Goal: Information Seeking & Learning: Learn about a topic

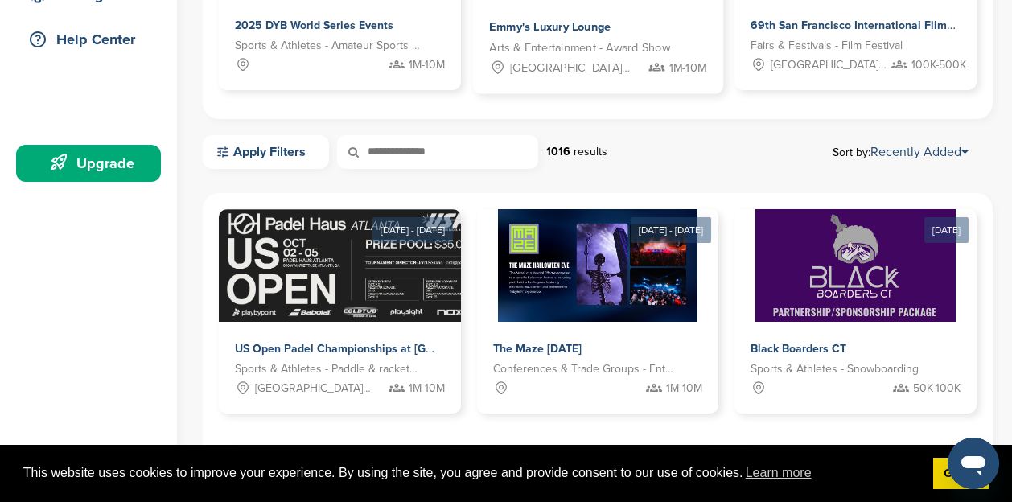
scroll to position [366, 0]
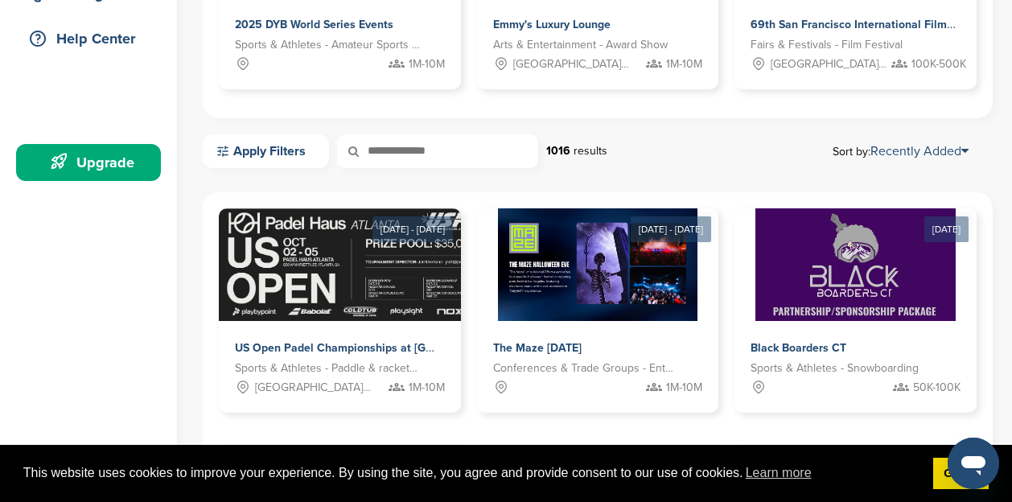
click at [442, 148] on input "text" at bounding box center [437, 151] width 201 height 34
click at [404, 150] on input "text" at bounding box center [437, 151] width 201 height 34
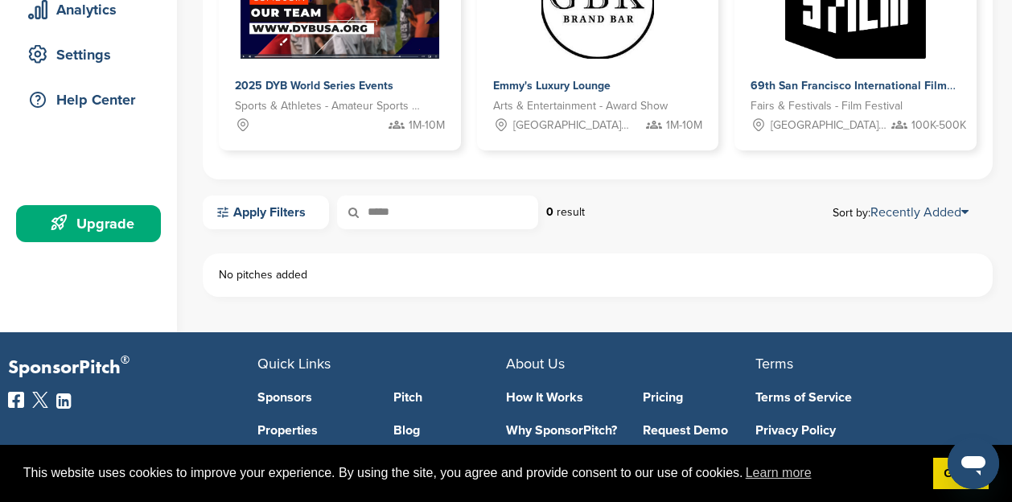
scroll to position [304, 0]
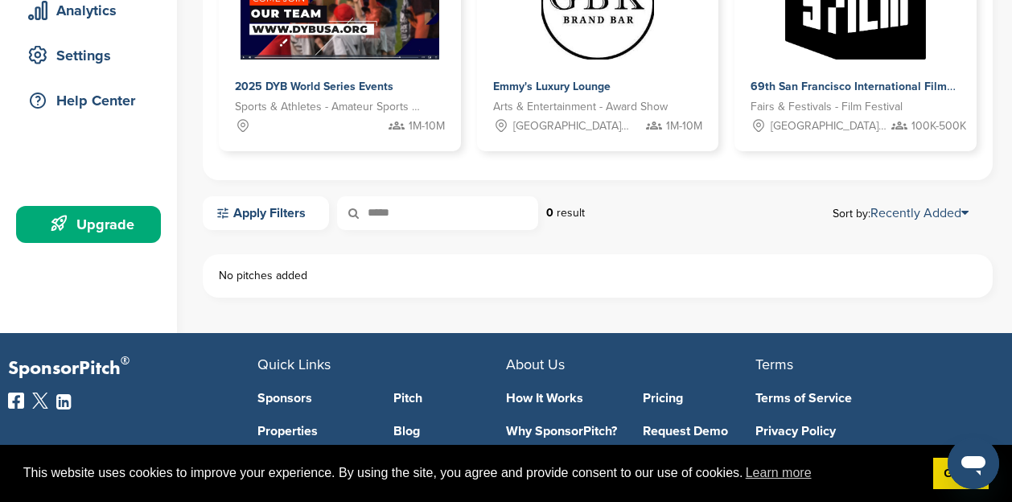
type input "*****"
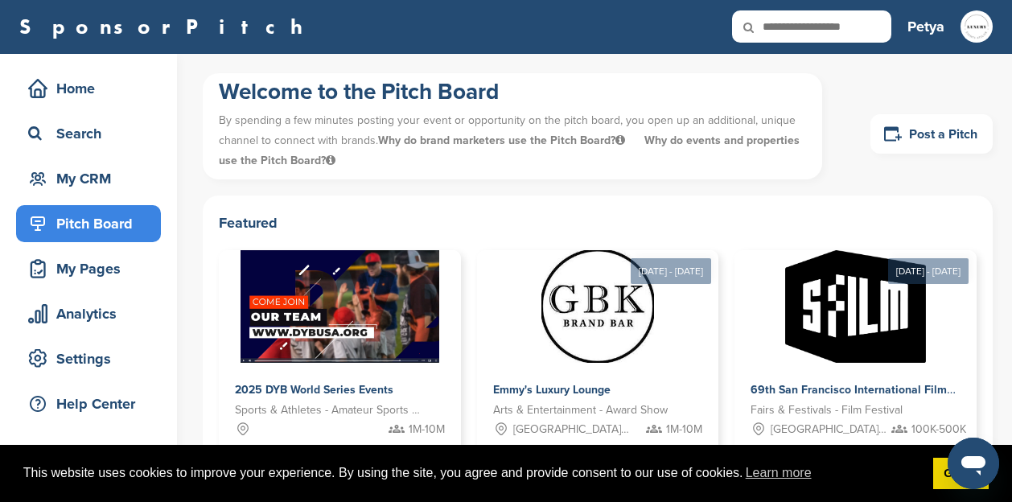
scroll to position [0, 0]
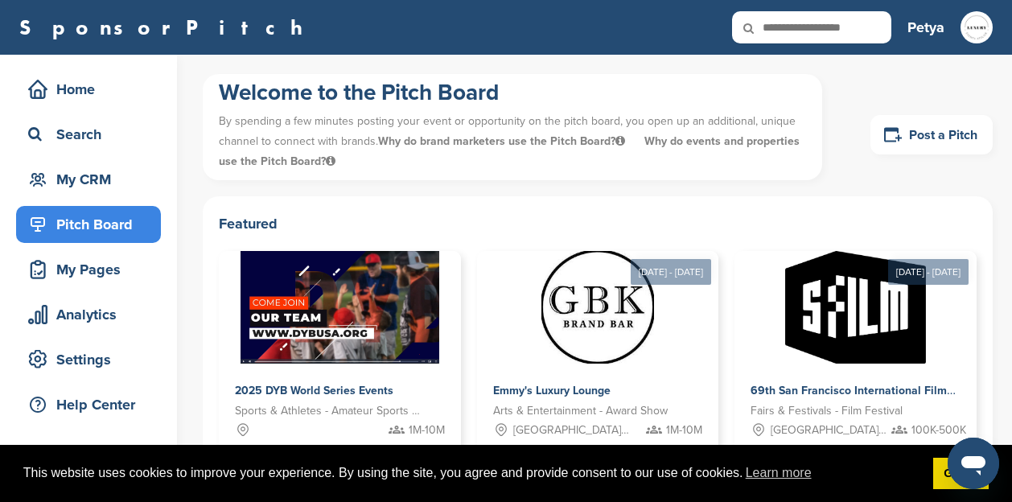
click at [802, 27] on input "text" at bounding box center [811, 27] width 159 height 32
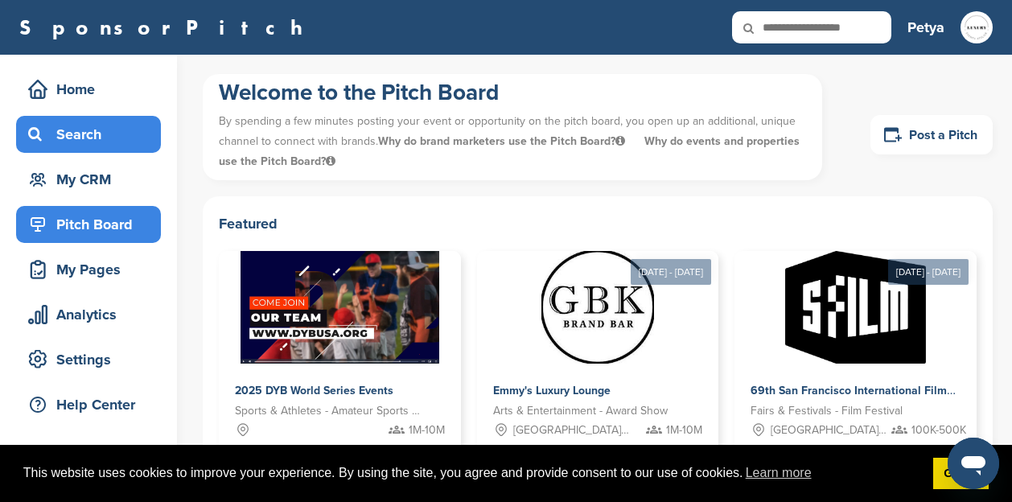
click at [87, 139] on div "Search" at bounding box center [92, 134] width 137 height 29
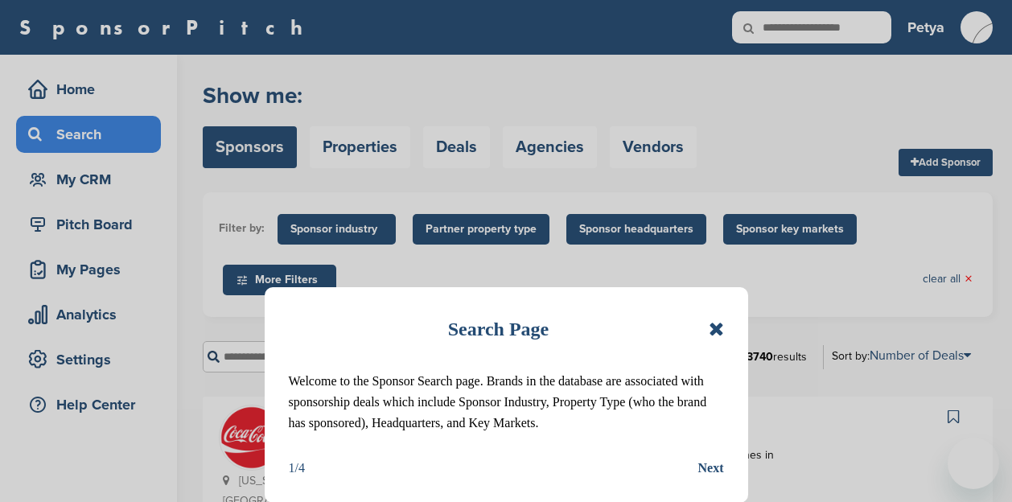
click at [718, 328] on icon at bounding box center [716, 328] width 15 height 19
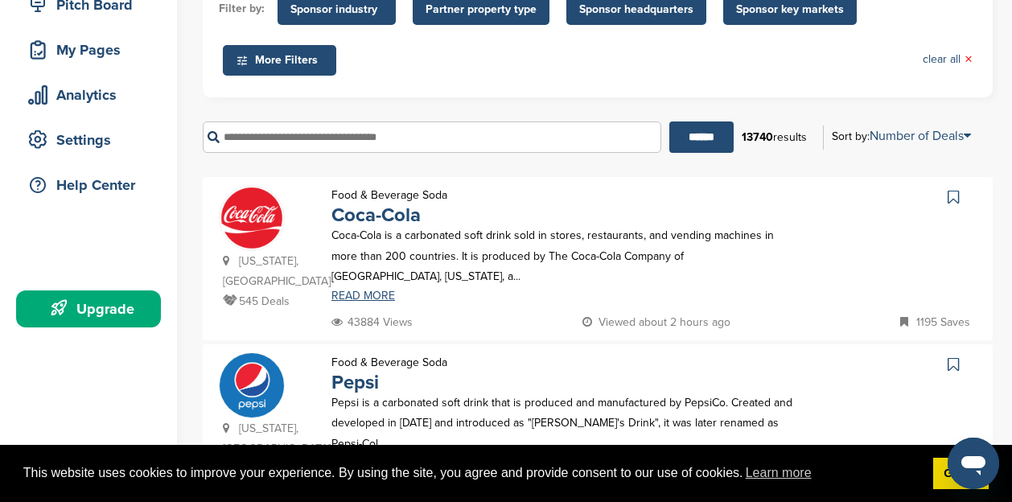
scroll to position [233, 0]
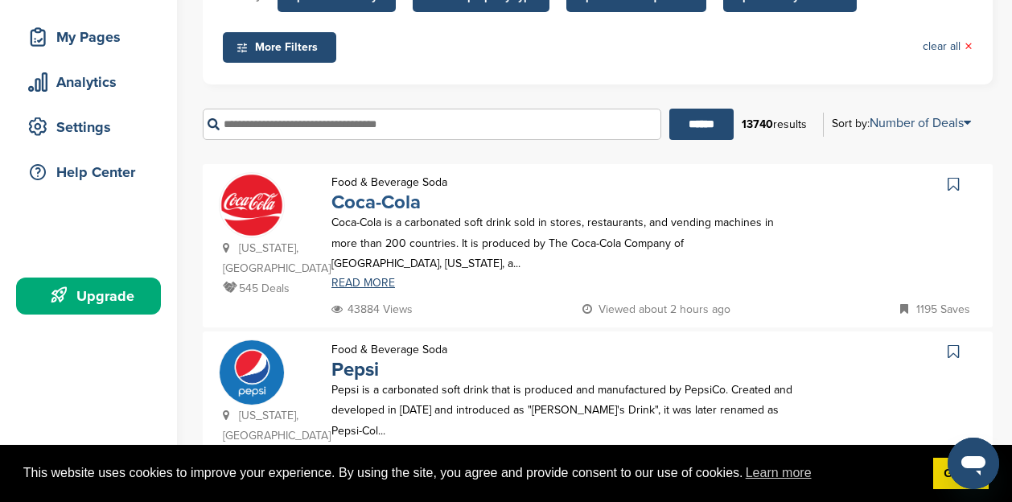
click at [377, 205] on link "Coca-Cola" at bounding box center [376, 202] width 89 height 23
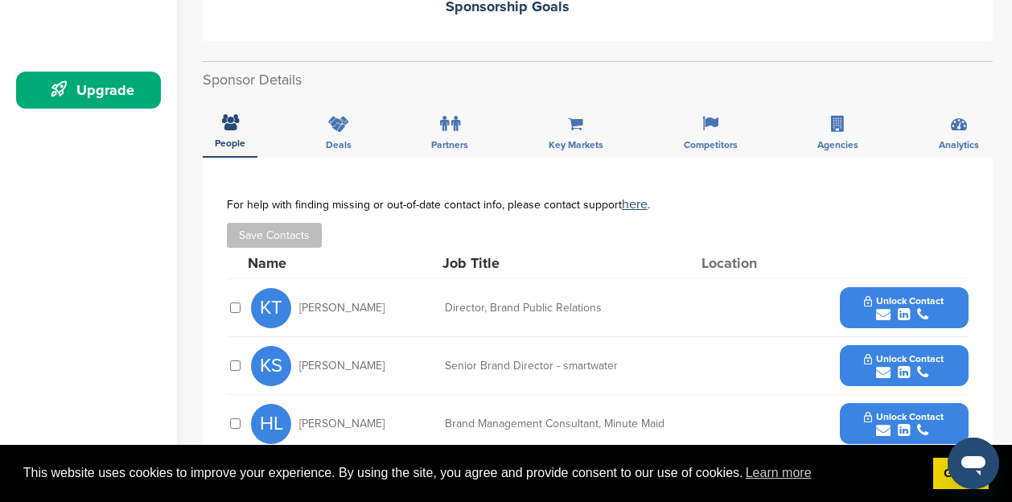
scroll to position [440, 0]
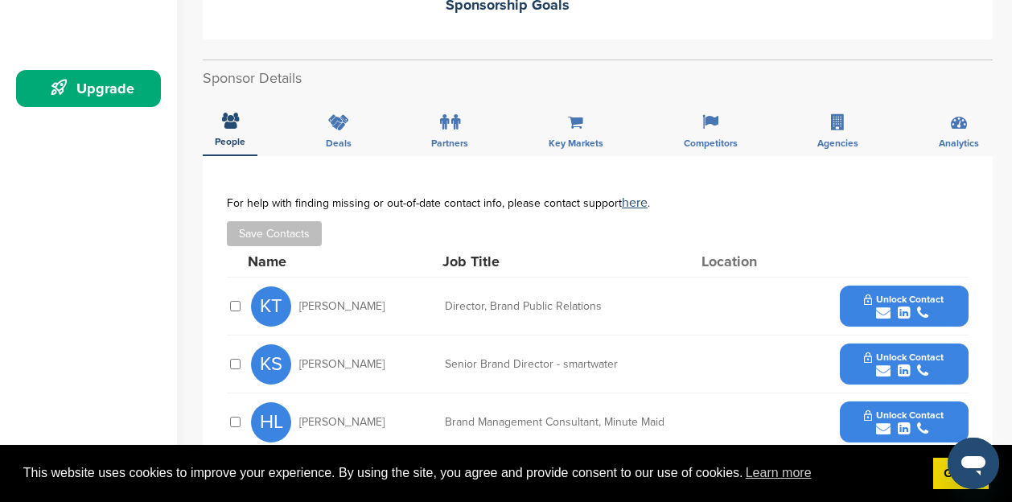
click at [330, 114] on div "Deals" at bounding box center [339, 127] width 50 height 60
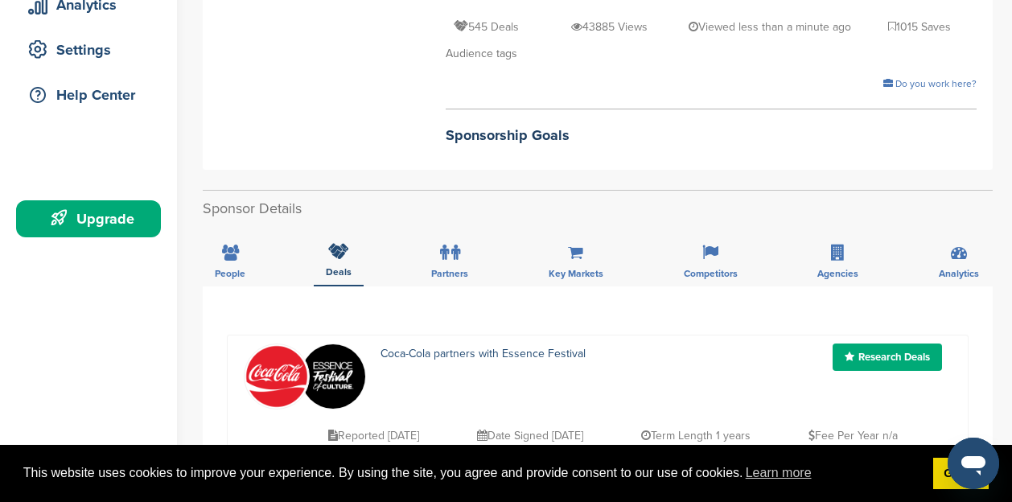
scroll to position [323, 0]
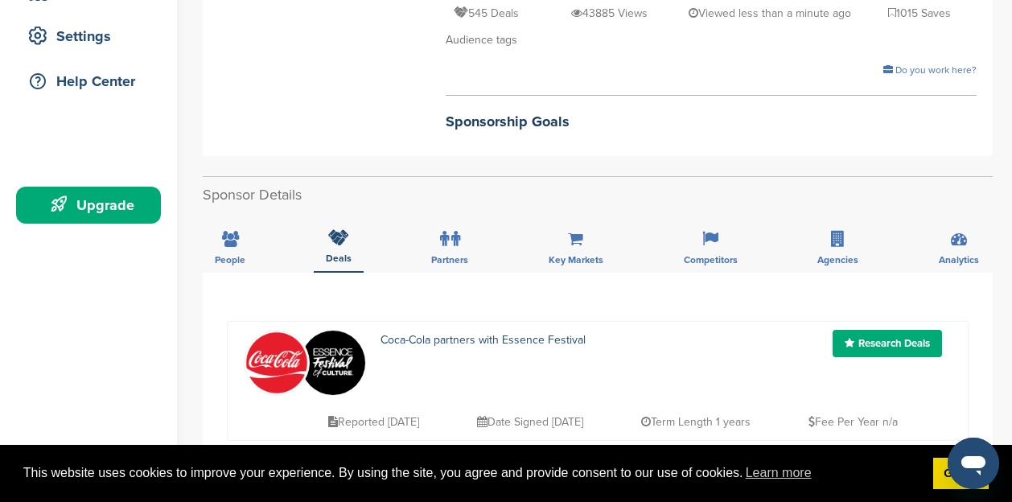
click at [467, 255] on span "Partners" at bounding box center [449, 260] width 37 height 10
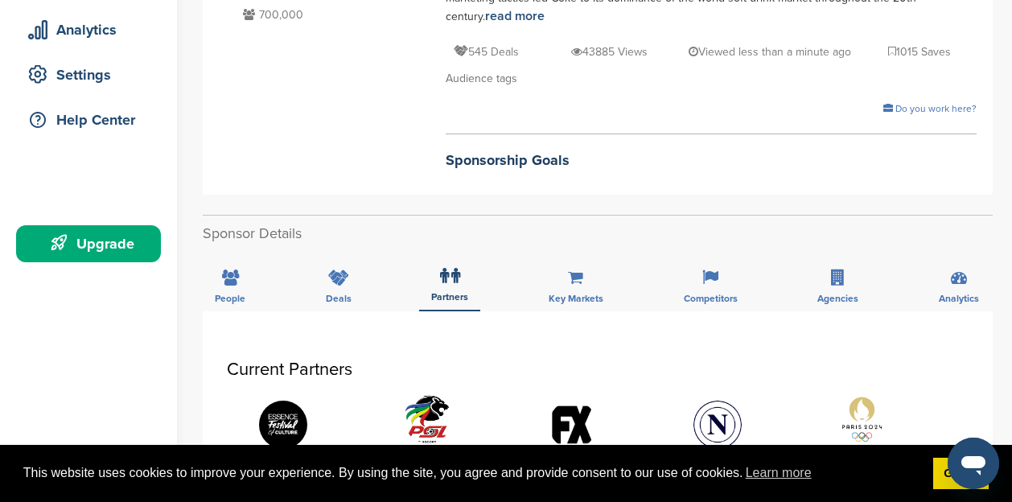
scroll to position [286, 0]
click at [578, 273] on div "Key Markets" at bounding box center [576, 281] width 79 height 60
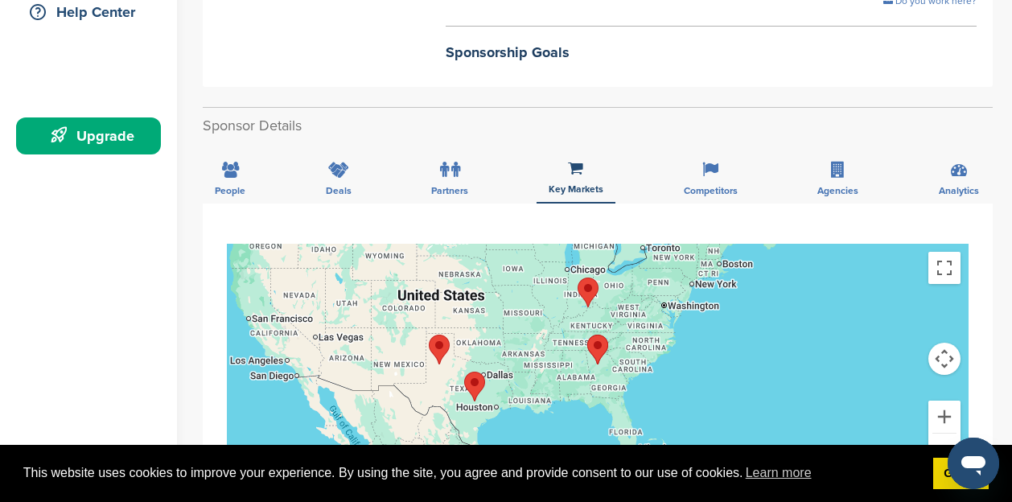
scroll to position [395, 0]
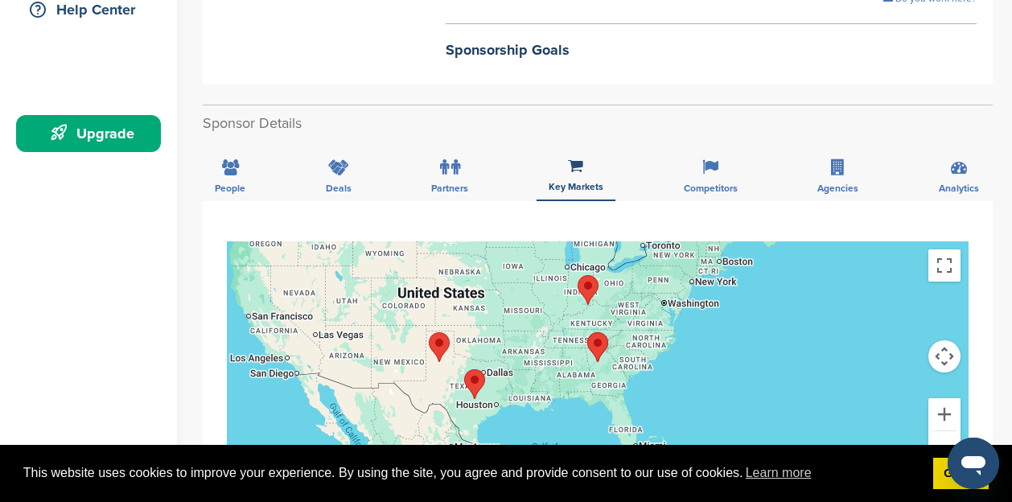
click at [729, 178] on div "Competitors" at bounding box center [711, 172] width 78 height 60
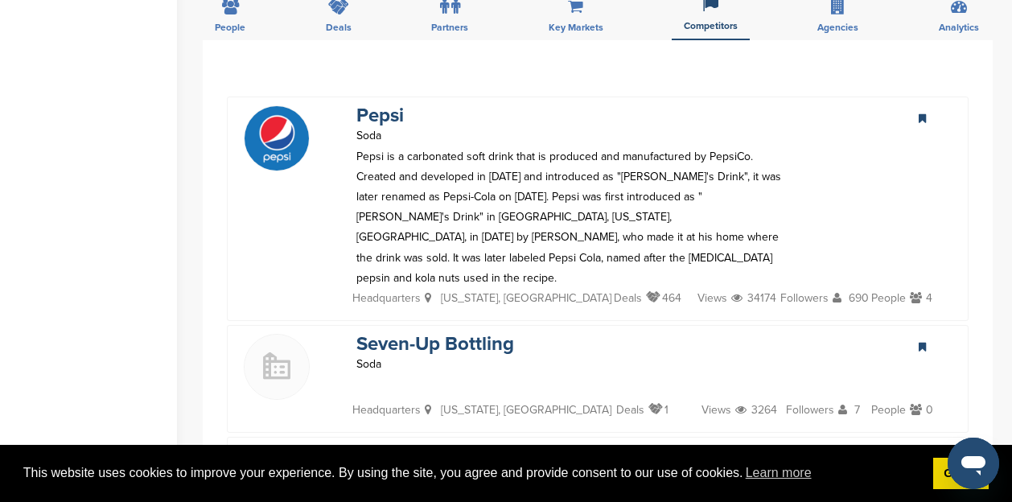
scroll to position [206, 0]
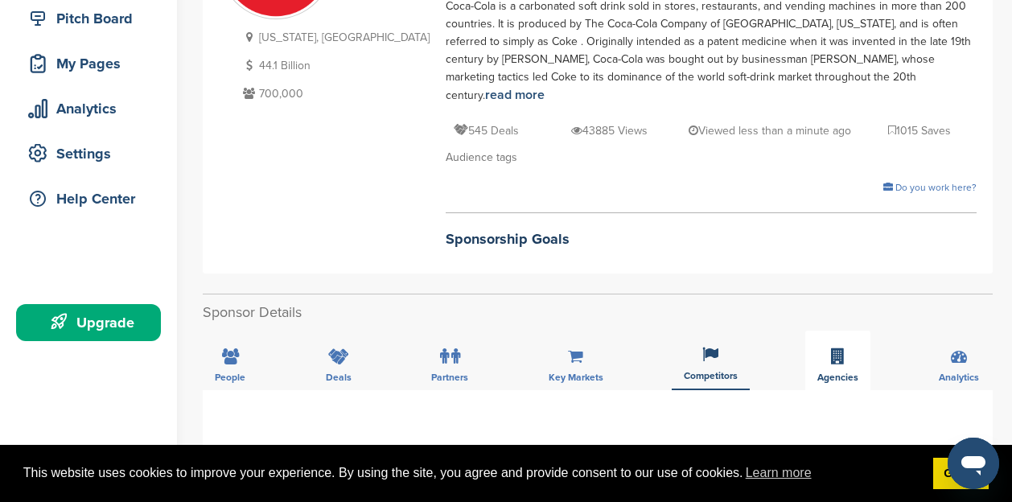
drag, startPoint x: 0, startPoint y: 0, endPoint x: 862, endPoint y: 335, distance: 924.5
click at [862, 335] on div "Agencies" at bounding box center [837, 361] width 65 height 60
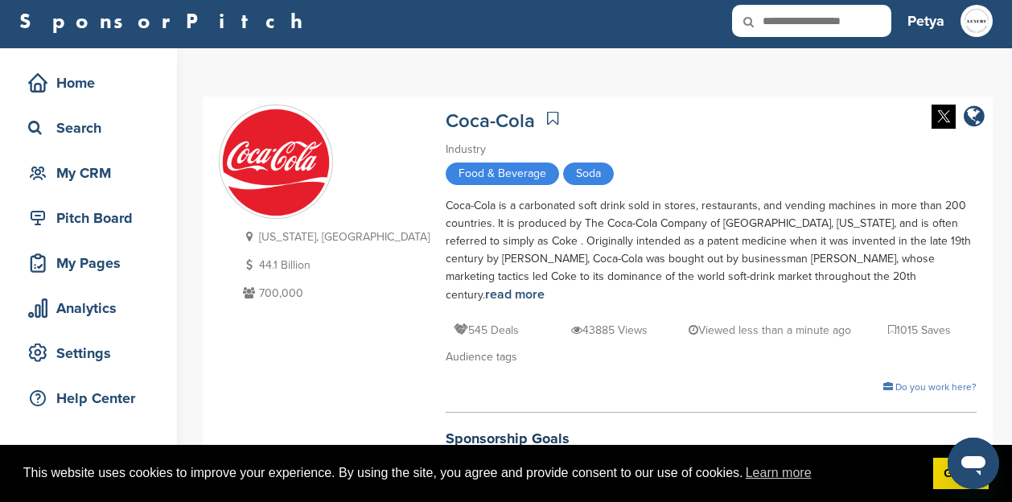
scroll to position [0, 0]
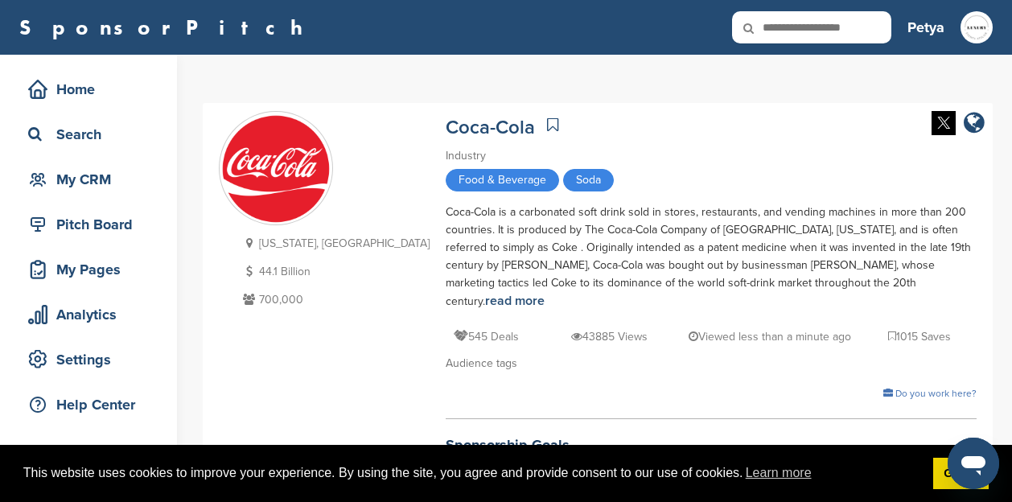
click at [446, 176] on span "Food & Beverage" at bounding box center [502, 180] width 113 height 23
click at [446, 179] on span "Food & Beverage" at bounding box center [502, 180] width 113 height 23
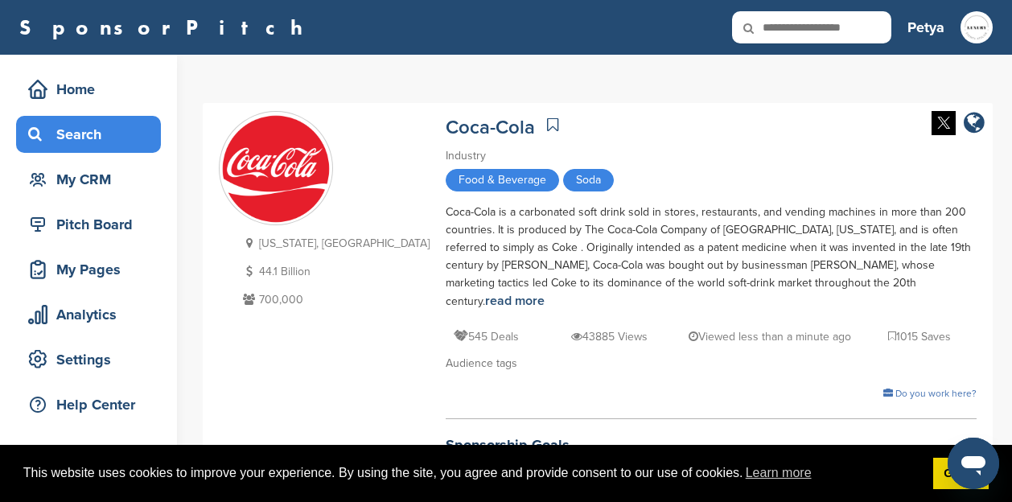
drag, startPoint x: 862, startPoint y: 335, endPoint x: 76, endPoint y: 134, distance: 811.3
click at [76, 134] on div "Search" at bounding box center [92, 134] width 137 height 29
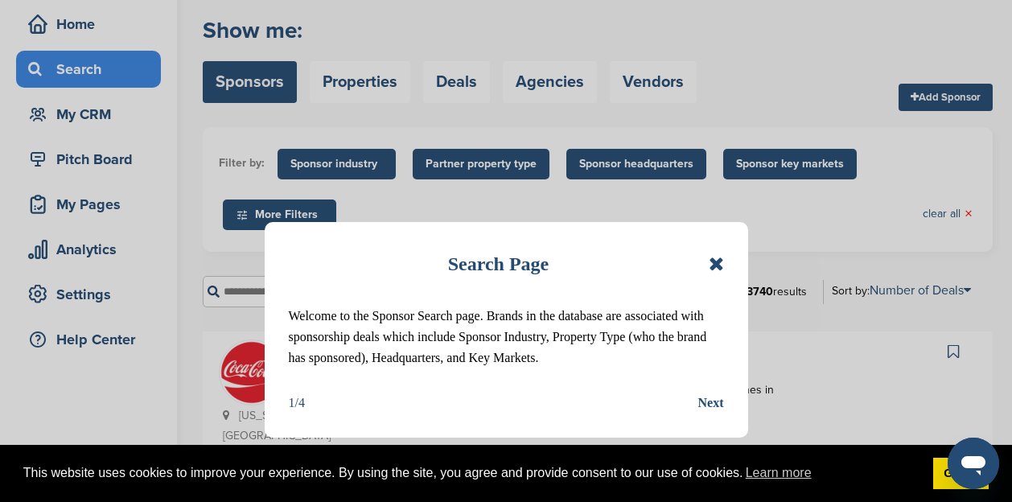
drag, startPoint x: 0, startPoint y: 0, endPoint x: 711, endPoint y: 402, distance: 816.8
click at [711, 402] on div "Next" at bounding box center [711, 403] width 26 height 21
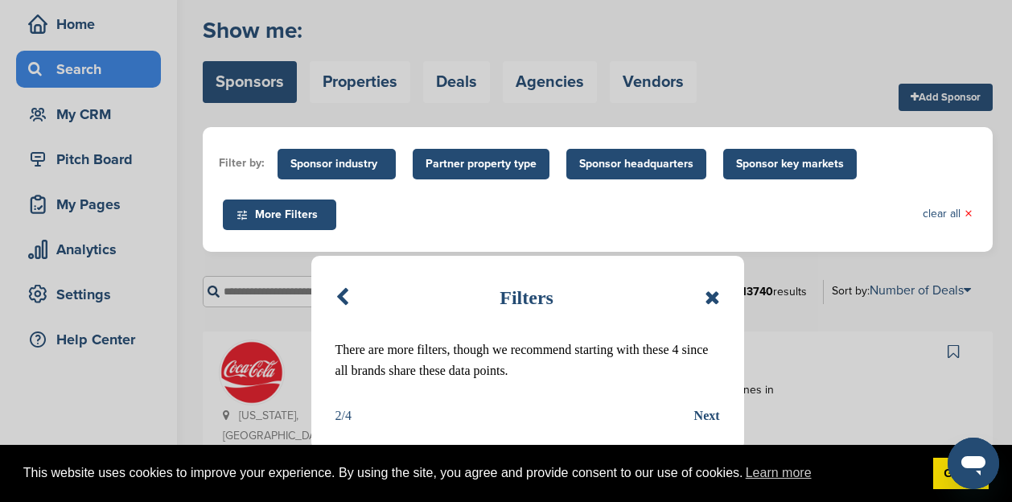
click at [707, 414] on div "Next" at bounding box center [707, 416] width 26 height 21
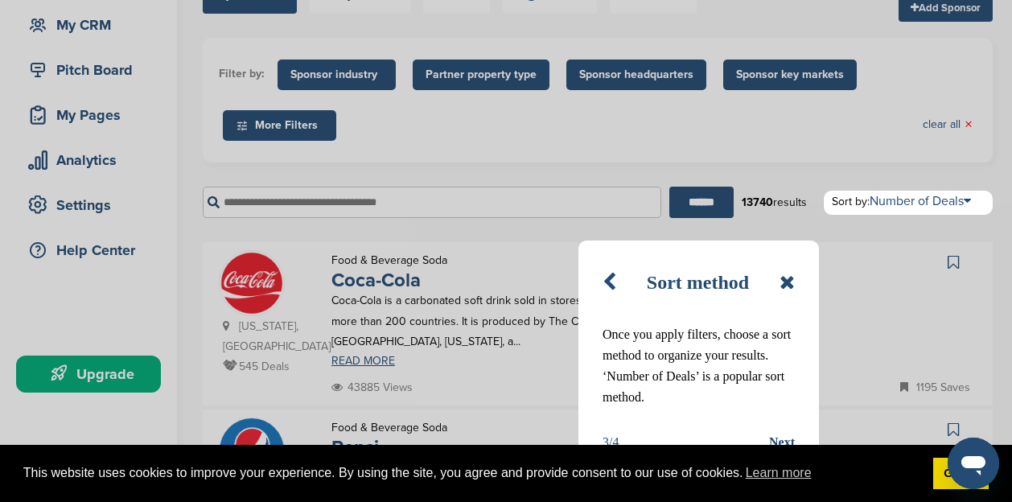
scroll to position [162, 0]
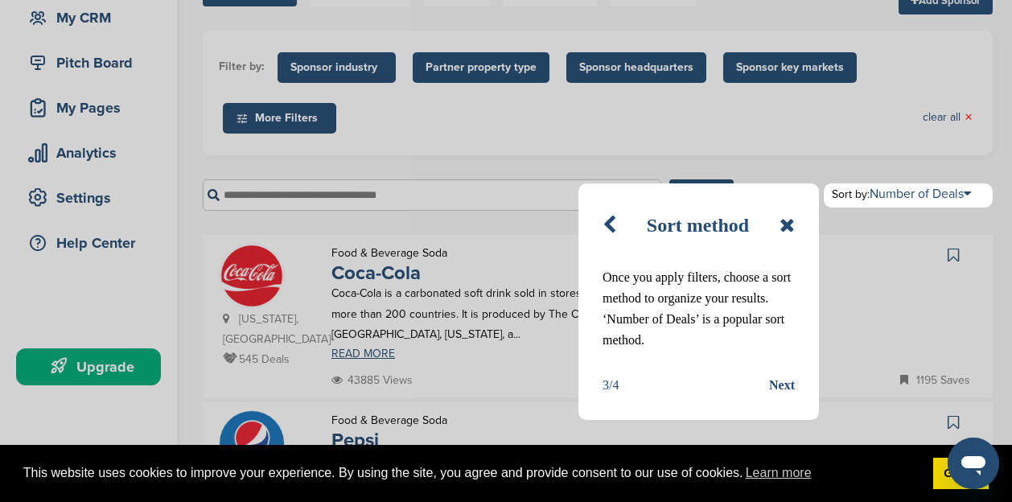
click at [785, 385] on div "Next" at bounding box center [782, 385] width 26 height 21
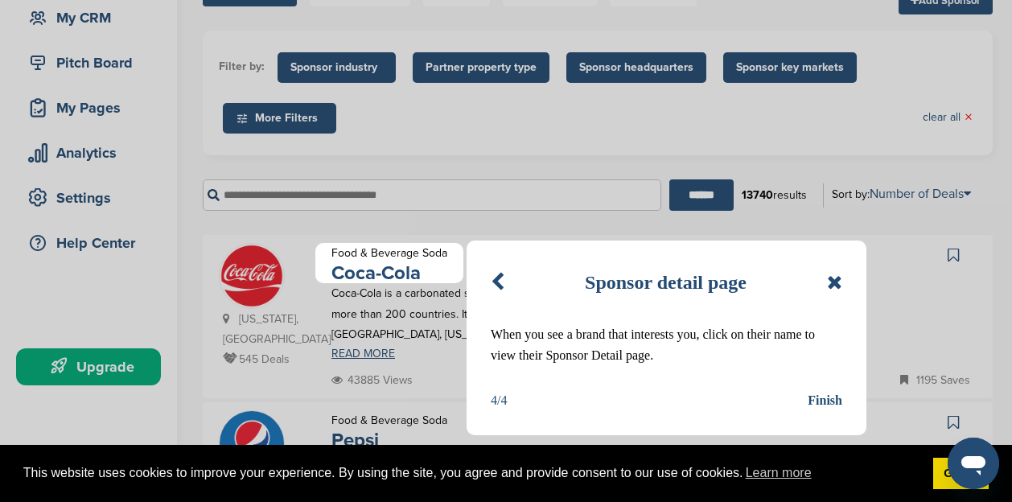
click at [825, 402] on div "Finish" at bounding box center [825, 400] width 35 height 21
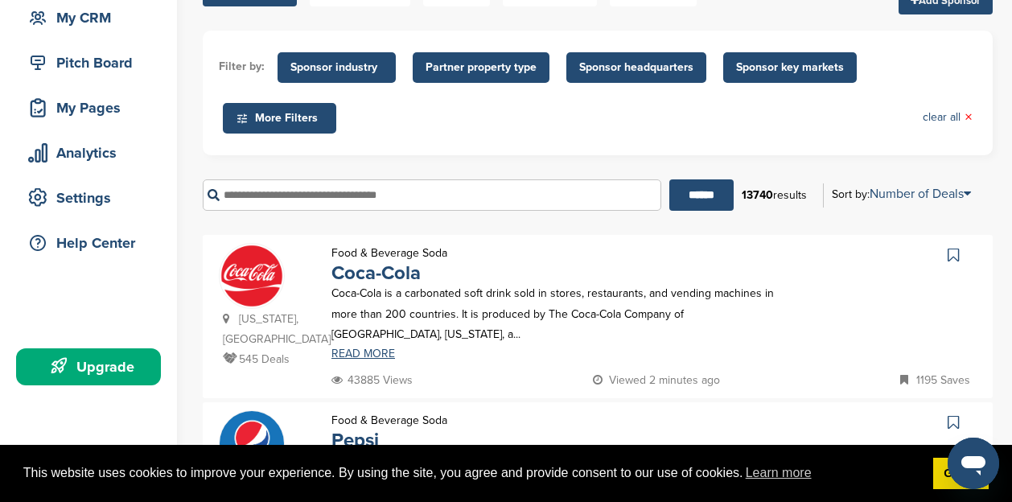
click at [332, 195] on input "text" at bounding box center [432, 194] width 459 height 31
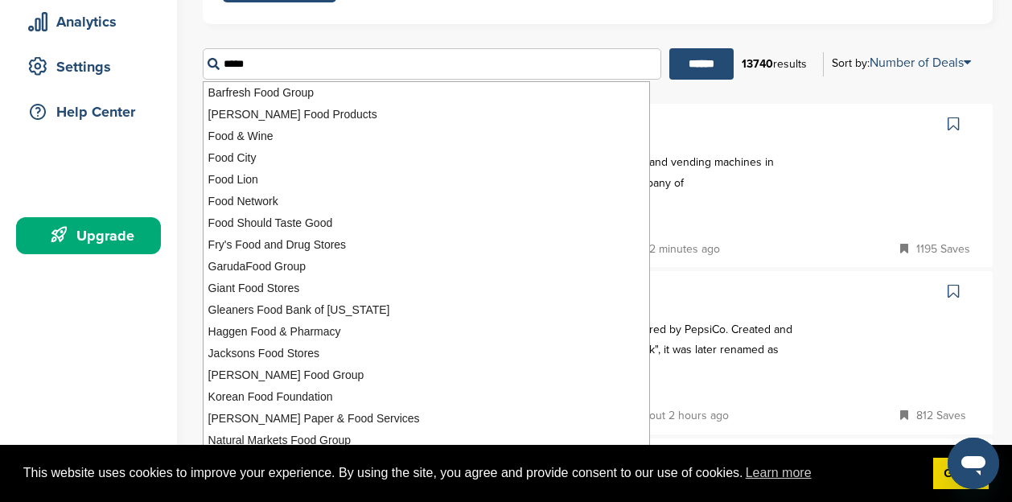
scroll to position [291, 0]
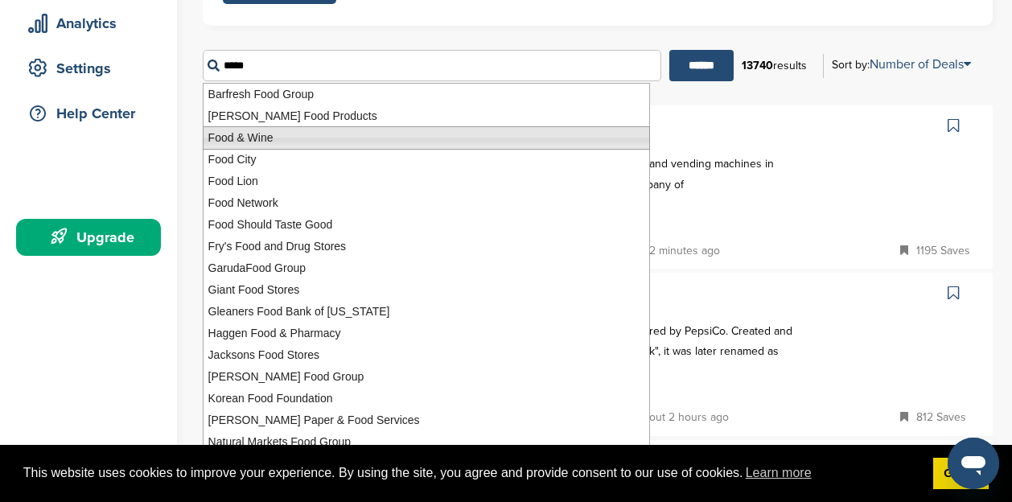
click at [250, 135] on li "Food & Wine" at bounding box center [426, 137] width 447 height 23
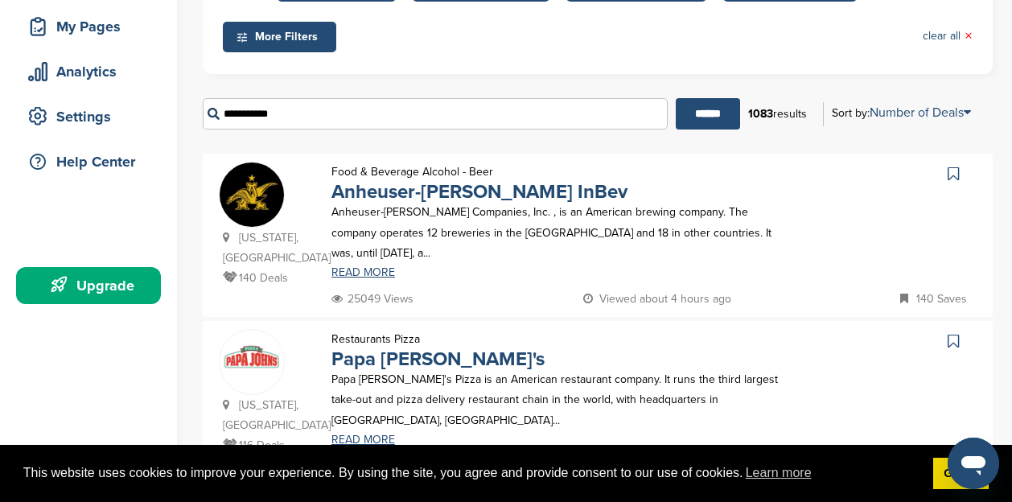
scroll to position [242, 0]
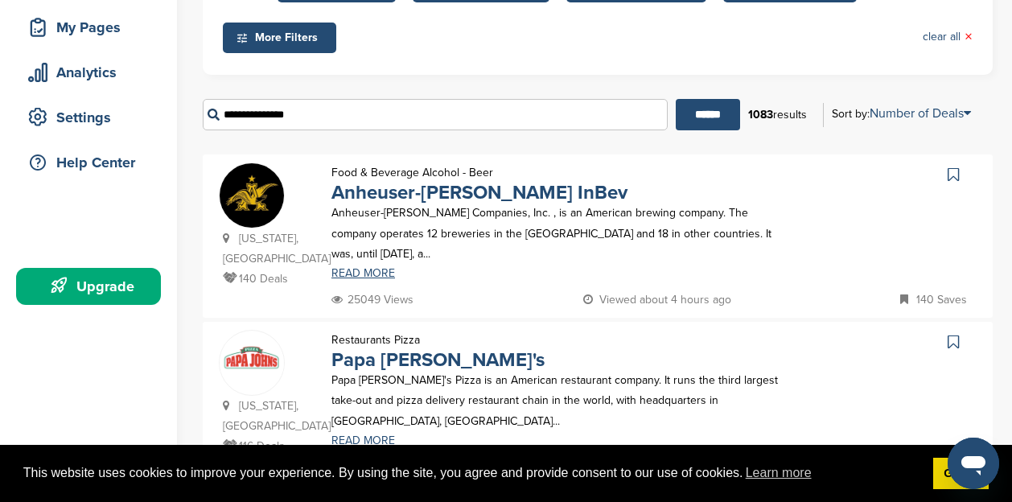
click at [676, 99] on input "******" at bounding box center [708, 114] width 64 height 31
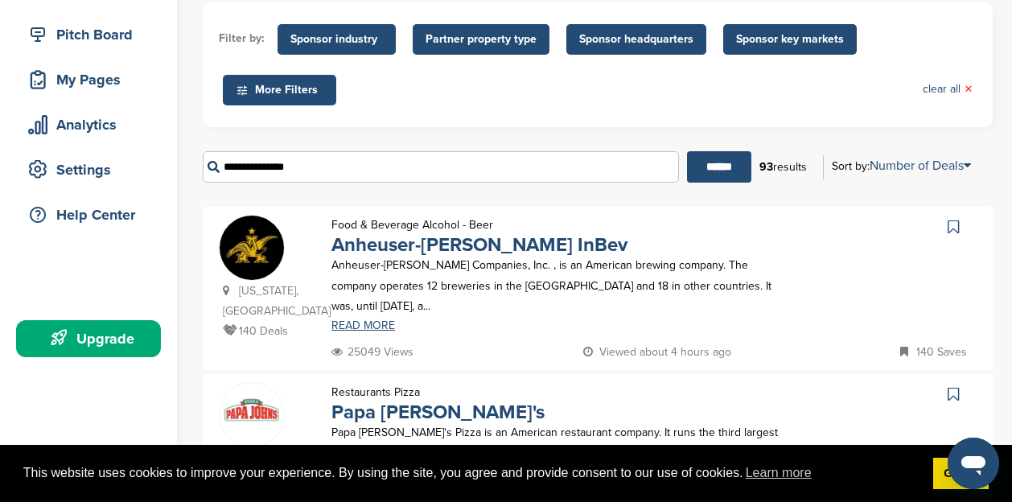
scroll to position [191, 0]
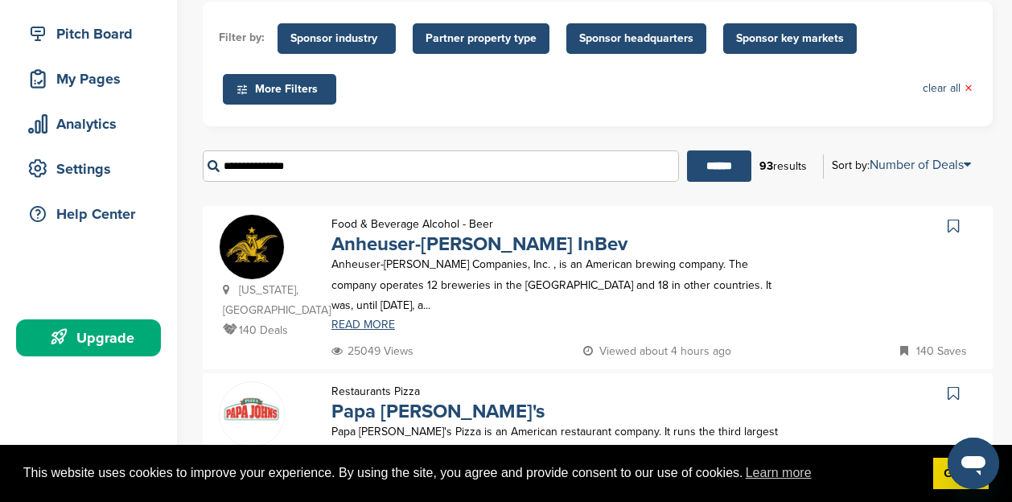
drag, startPoint x: 711, startPoint y: 402, endPoint x: 220, endPoint y: 165, distance: 544.9
click at [220, 165] on input "**********" at bounding box center [441, 165] width 476 height 31
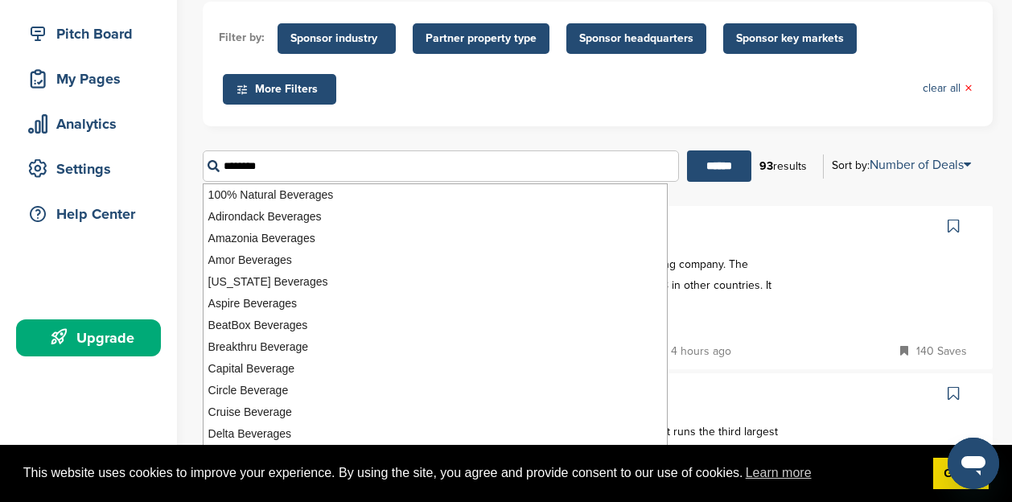
click at [687, 150] on input "******" at bounding box center [719, 165] width 64 height 31
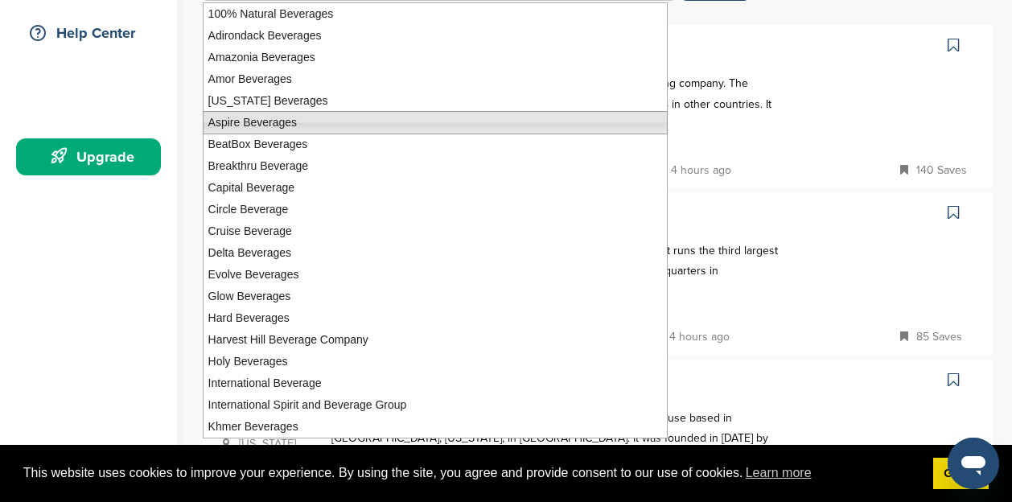
scroll to position [391, 0]
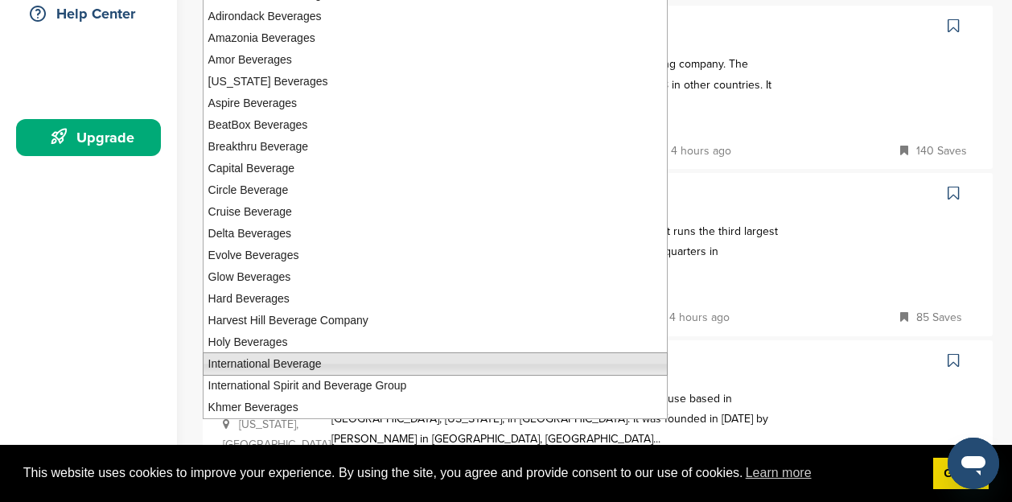
drag, startPoint x: 220, startPoint y: 165, endPoint x: 310, endPoint y: 365, distance: 219.4
click at [310, 365] on li "International Beverage" at bounding box center [435, 363] width 465 height 23
type input "**********"
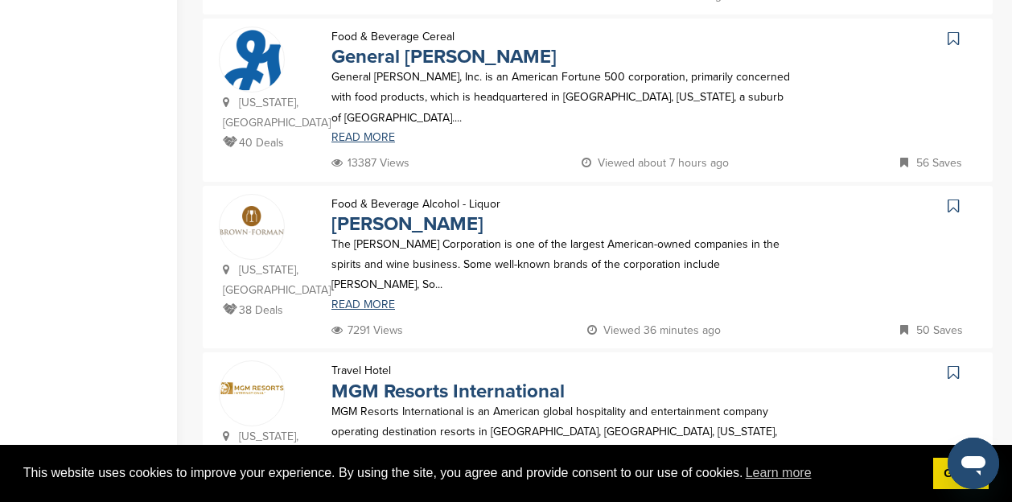
scroll to position [1551, 0]
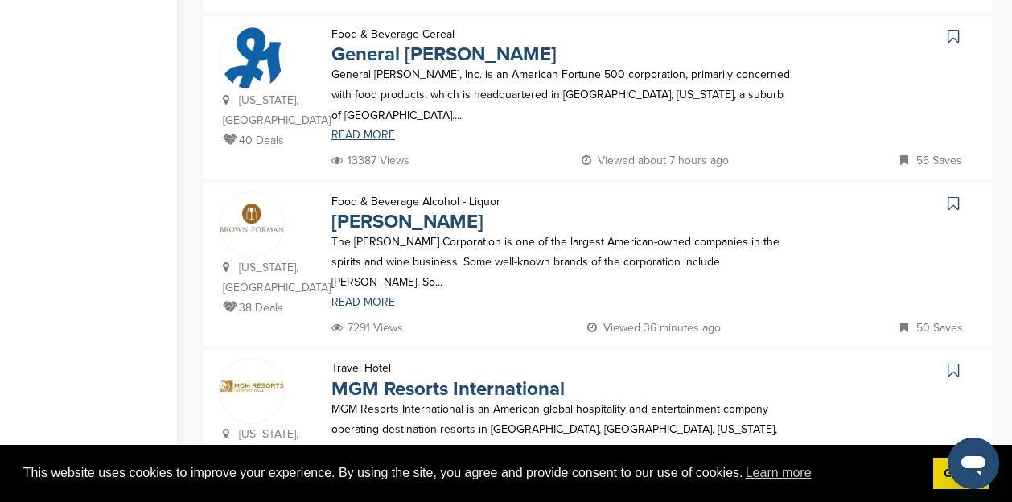
click at [359, 297] on link "READ MORE" at bounding box center [564, 302] width 464 height 11
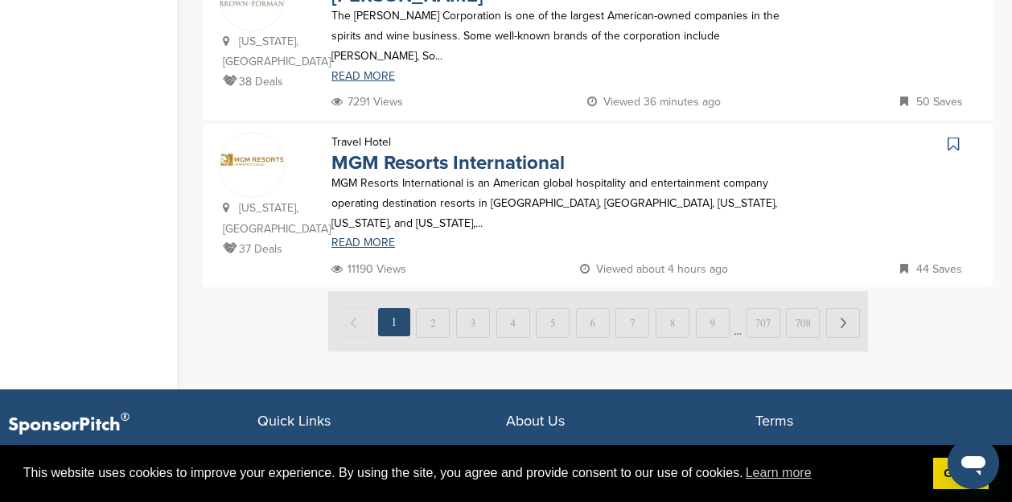
scroll to position [1779, 0]
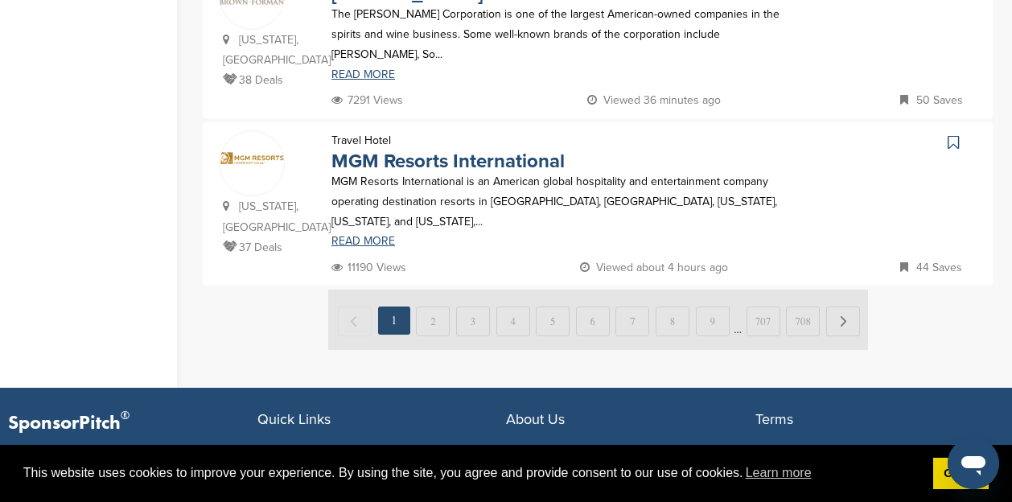
click at [427, 290] on img at bounding box center [598, 320] width 540 height 60
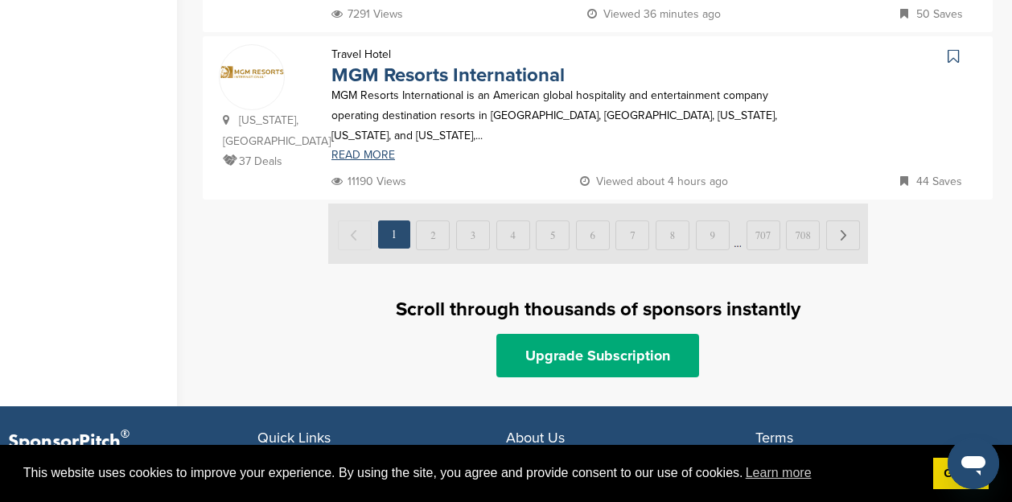
scroll to position [1875, 0]
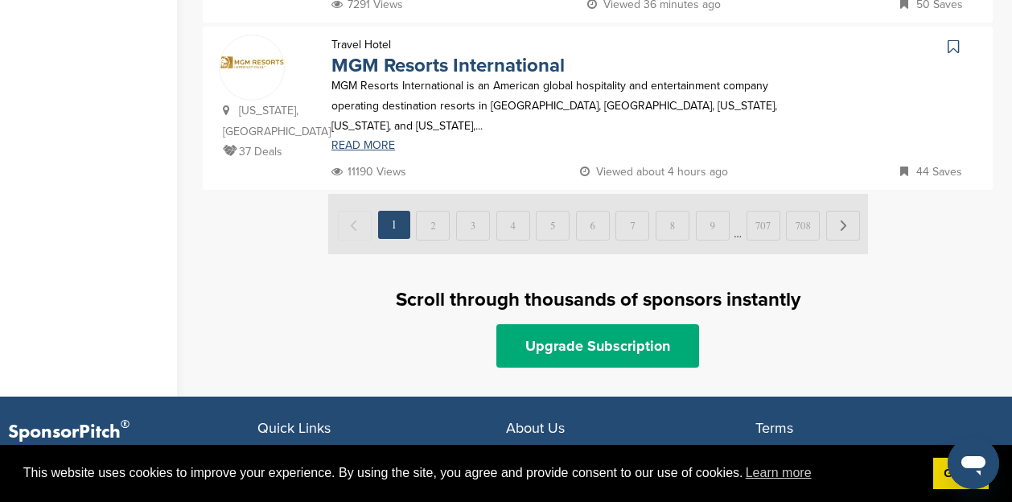
click at [844, 194] on img at bounding box center [598, 224] width 540 height 60
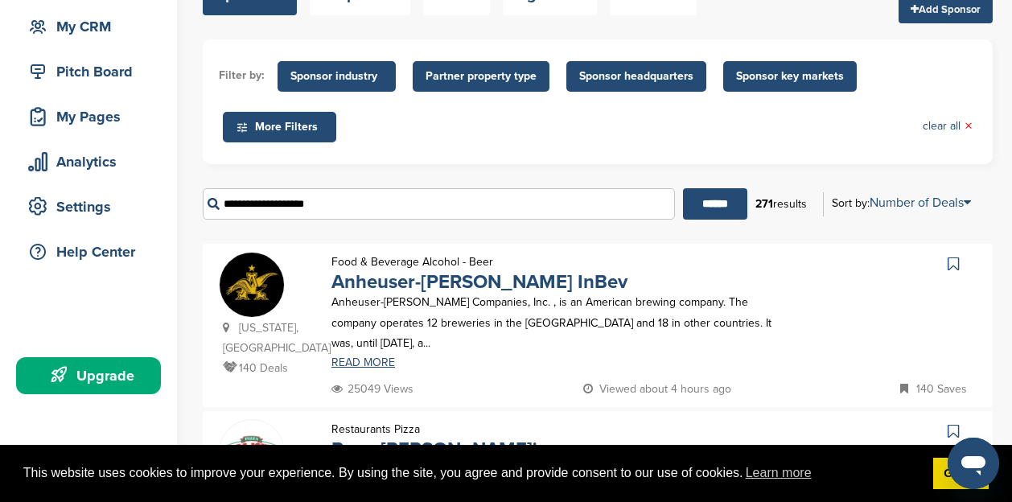
scroll to position [134, 0]
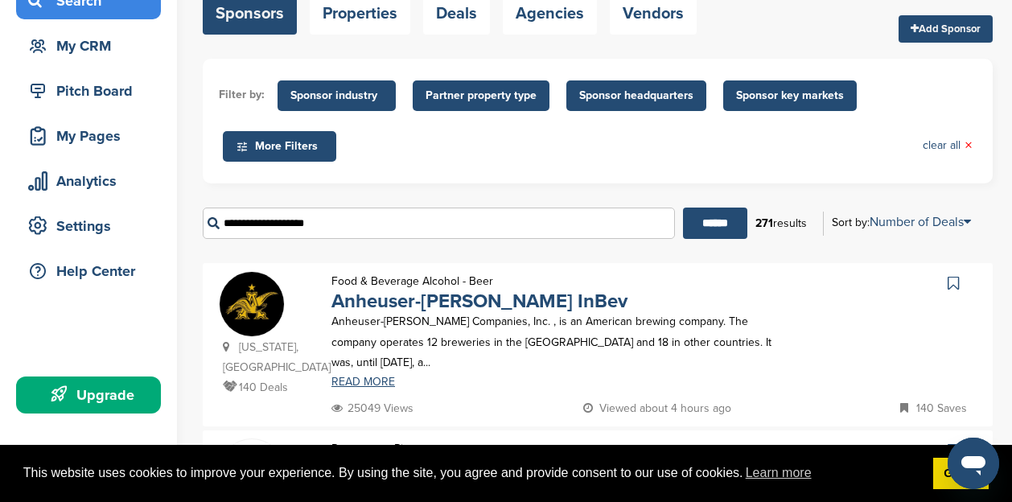
click at [344, 98] on span "Sponsor industry" at bounding box center [336, 96] width 93 height 18
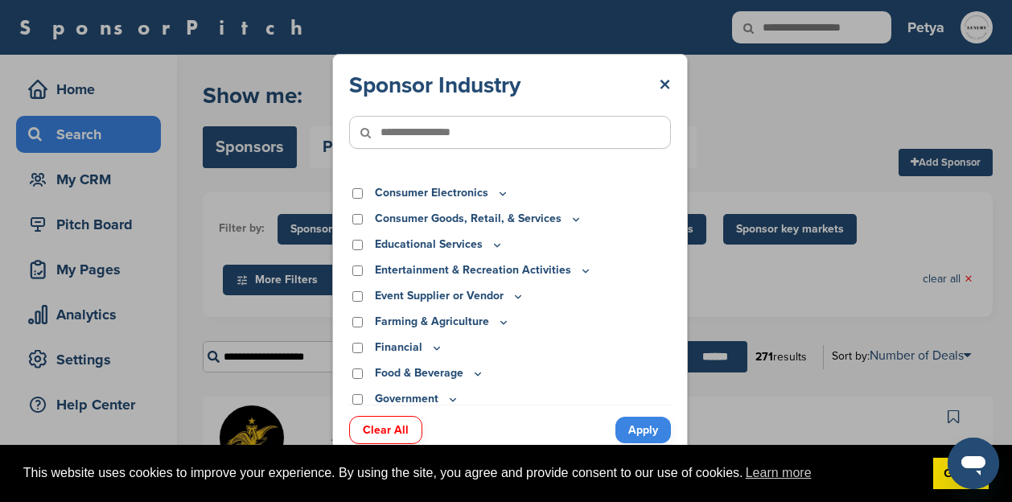
scroll to position [68, 0]
click at [517, 295] on icon at bounding box center [519, 295] width 6 height 2
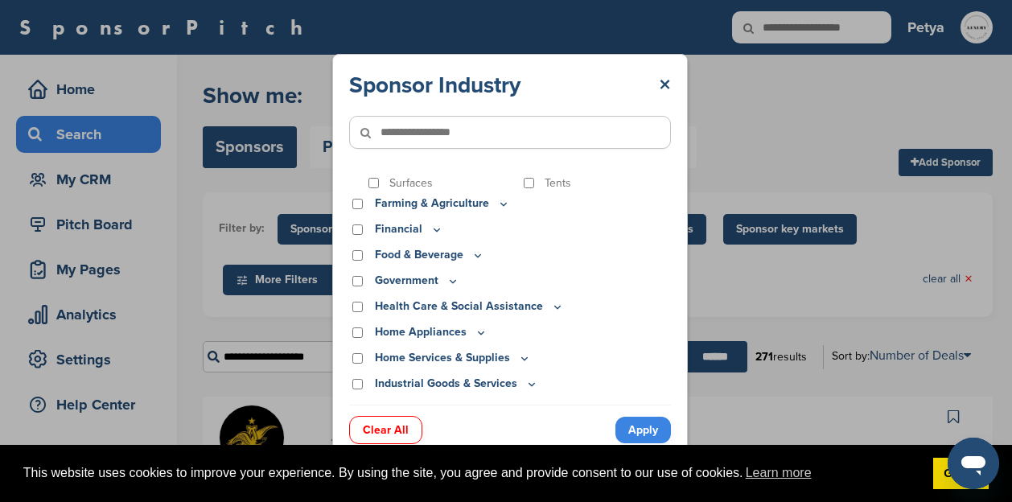
scroll to position [254, 0]
click at [476, 255] on icon at bounding box center [479, 254] width 6 height 2
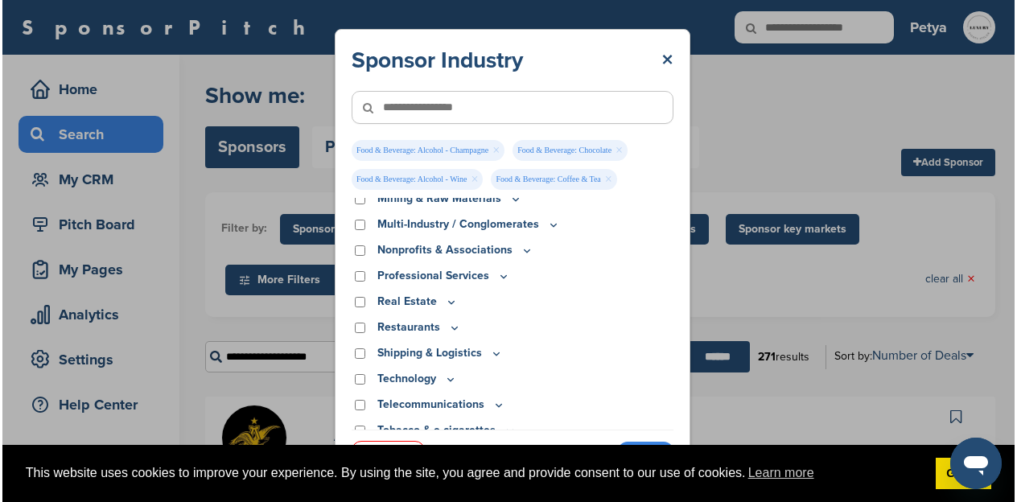
scroll to position [1009, 0]
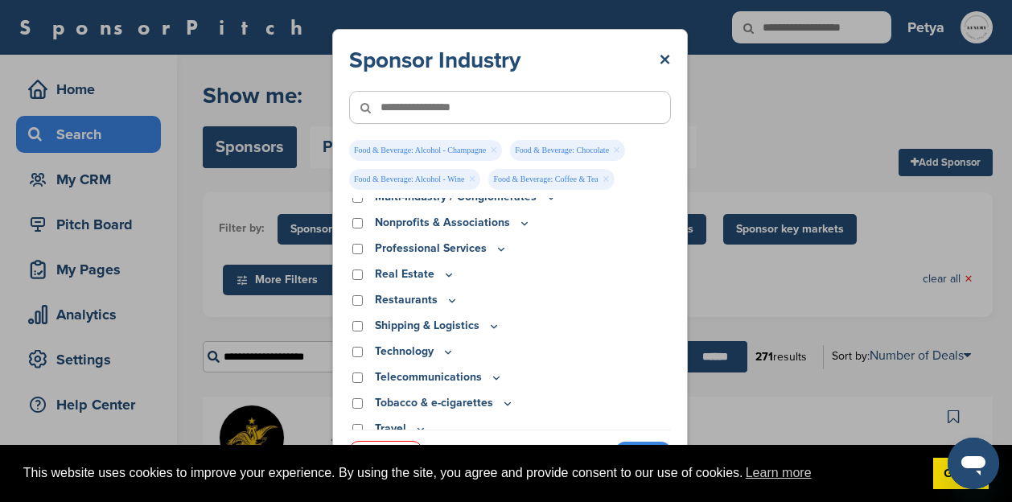
click at [641, 447] on div "This website uses cookies to improve your experience. By using the site, you ag…" at bounding box center [506, 474] width 1012 height 58
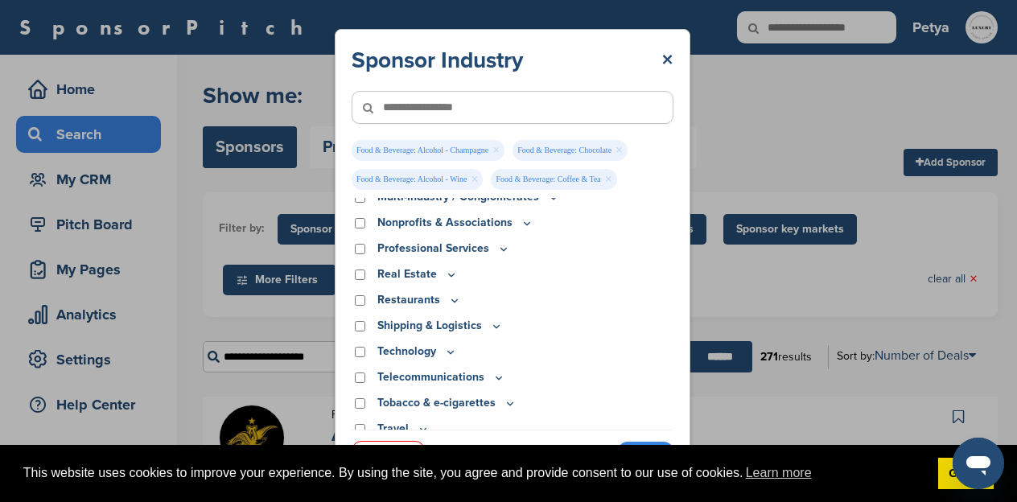
click at [646, 442] on link "Apply" at bounding box center [646, 455] width 56 height 27
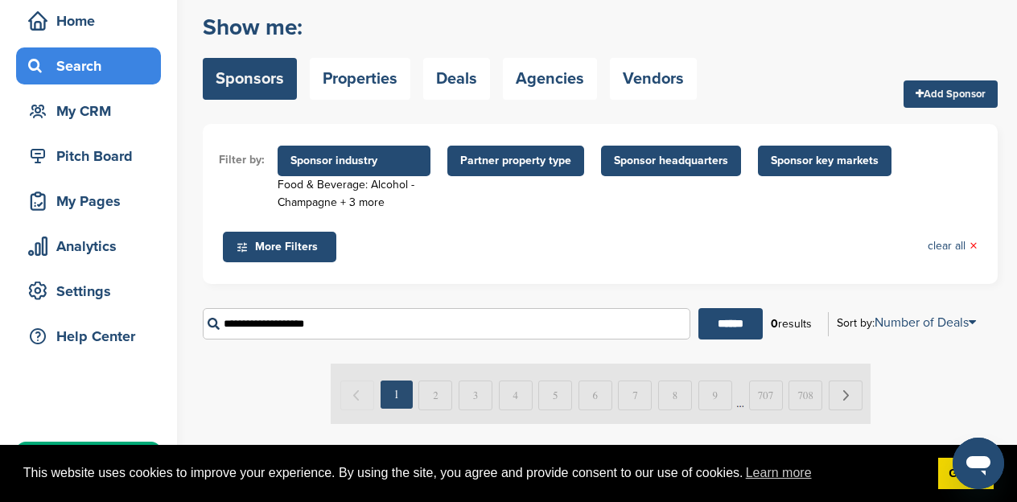
scroll to position [57, 0]
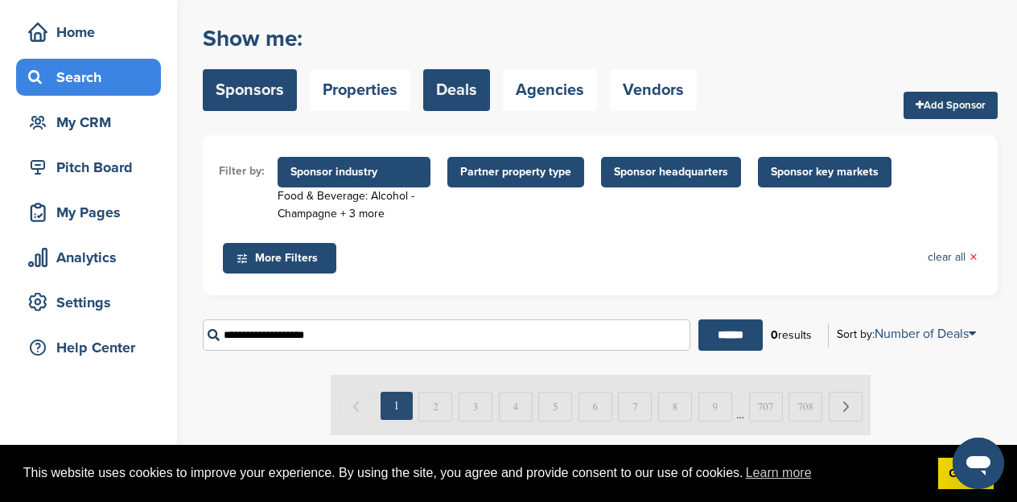
click at [463, 98] on link "Deals" at bounding box center [456, 90] width 67 height 42
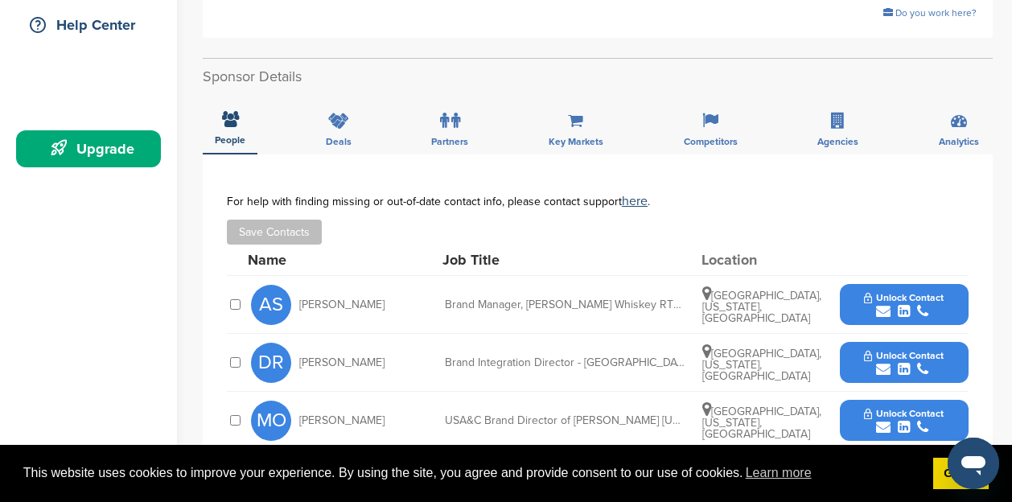
scroll to position [381, 0]
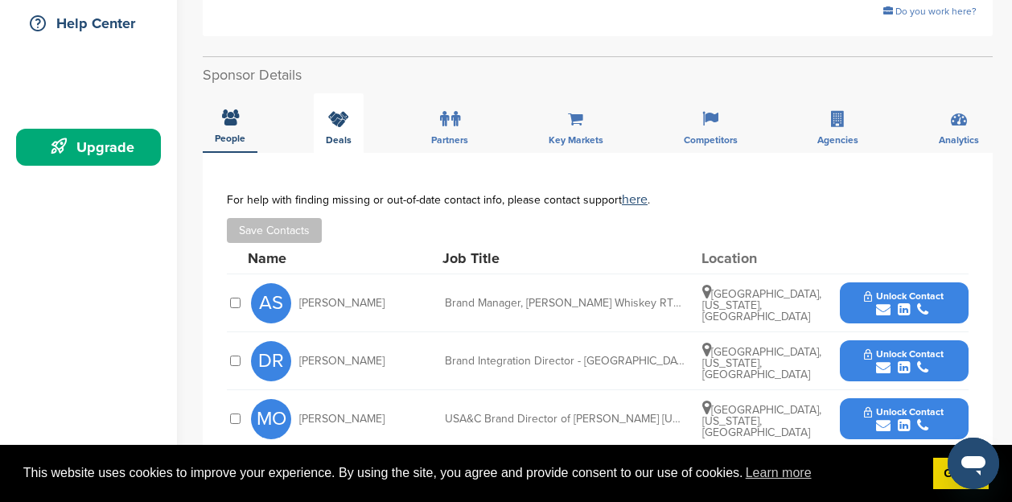
click at [344, 112] on div "Deals" at bounding box center [339, 123] width 50 height 60
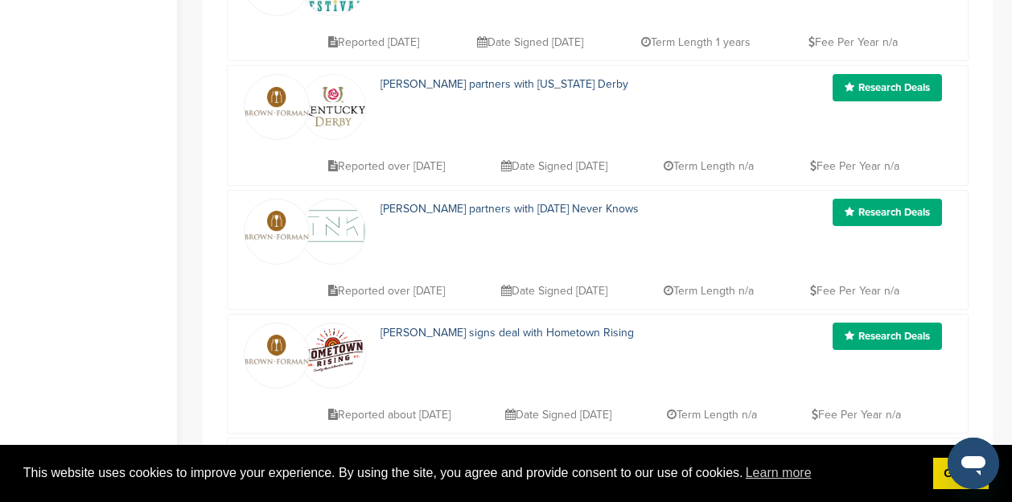
scroll to position [643, 0]
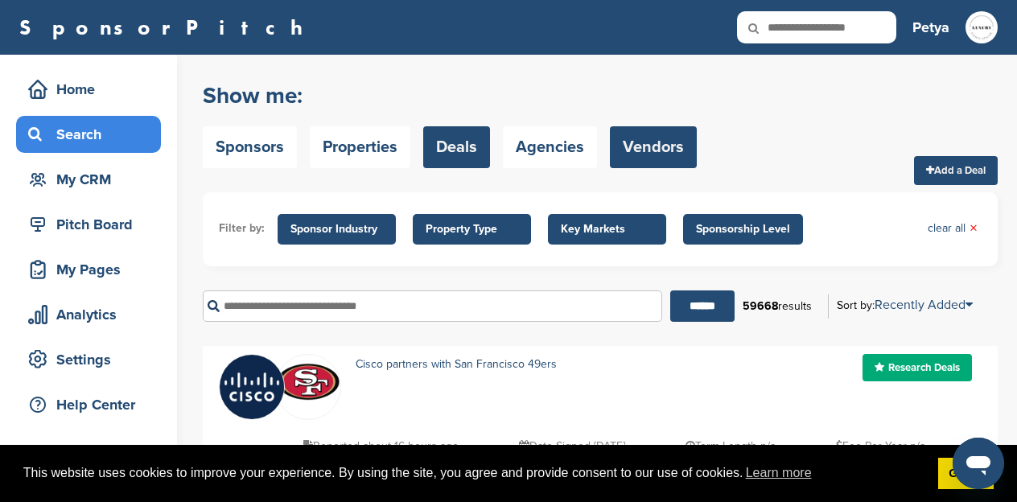
click at [630, 144] on link "Vendors" at bounding box center [653, 147] width 87 height 42
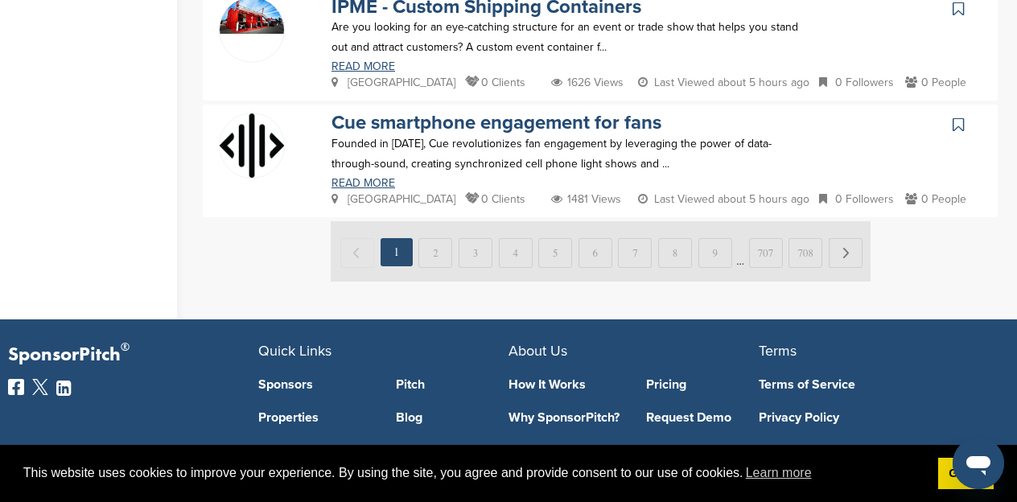
scroll to position [1293, 0]
